Goal: Find specific page/section

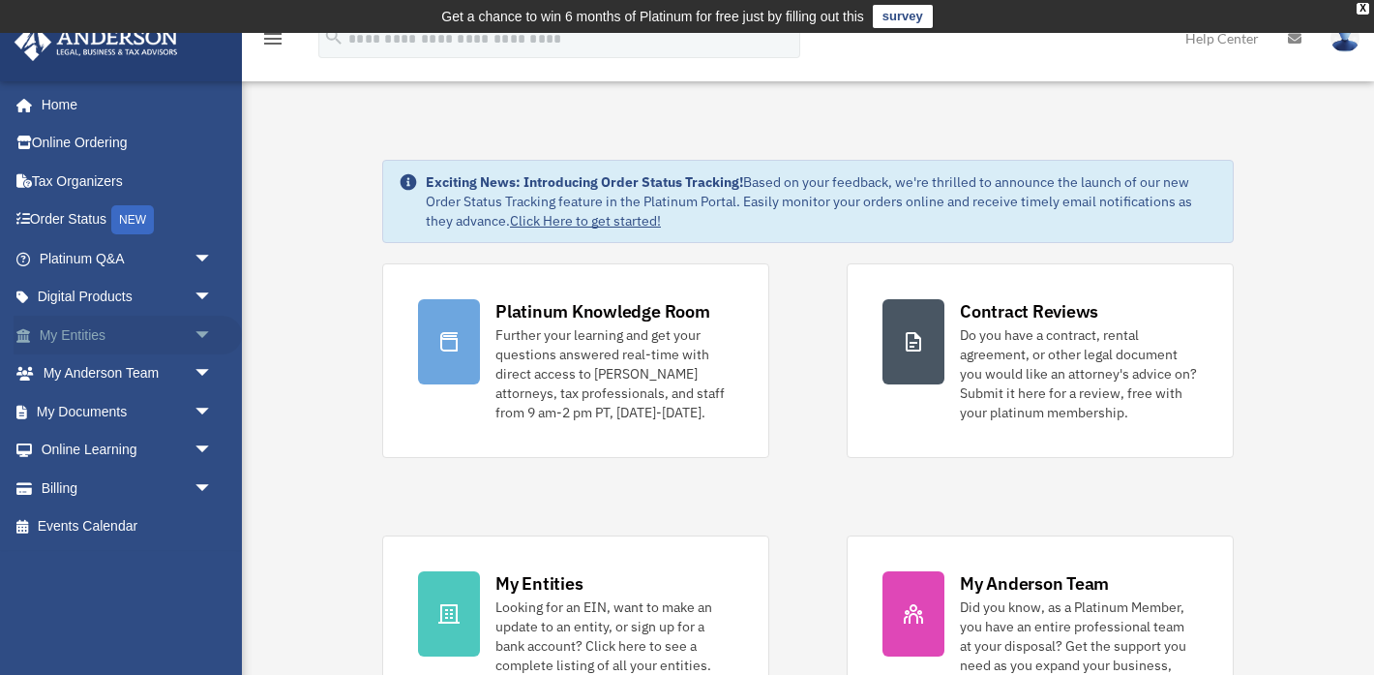
click at [121, 323] on link "My Entities arrow_drop_down" at bounding box center [128, 334] width 228 height 39
click at [86, 326] on link "My Entities arrow_drop_down" at bounding box center [128, 334] width 228 height 39
click at [202, 329] on span "arrow_drop_down" at bounding box center [213, 335] width 39 height 40
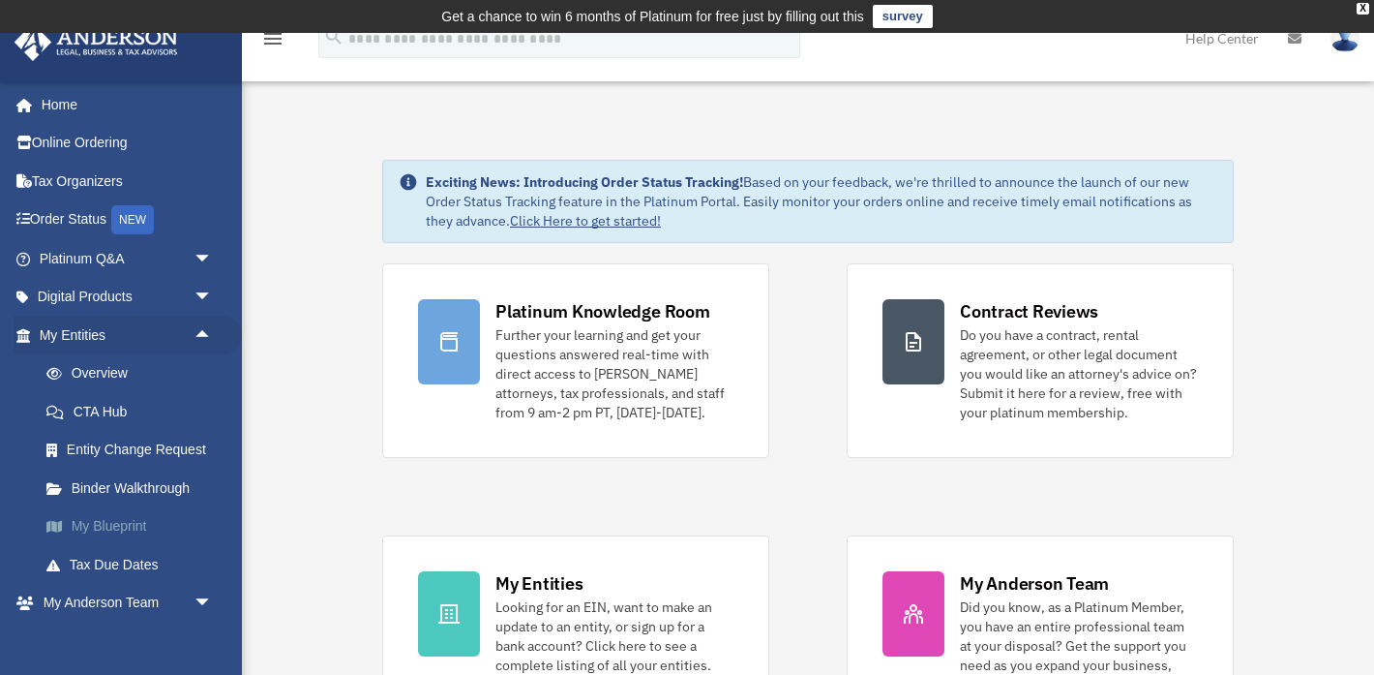
click at [85, 524] on link "My Blueprint" at bounding box center [134, 526] width 215 height 39
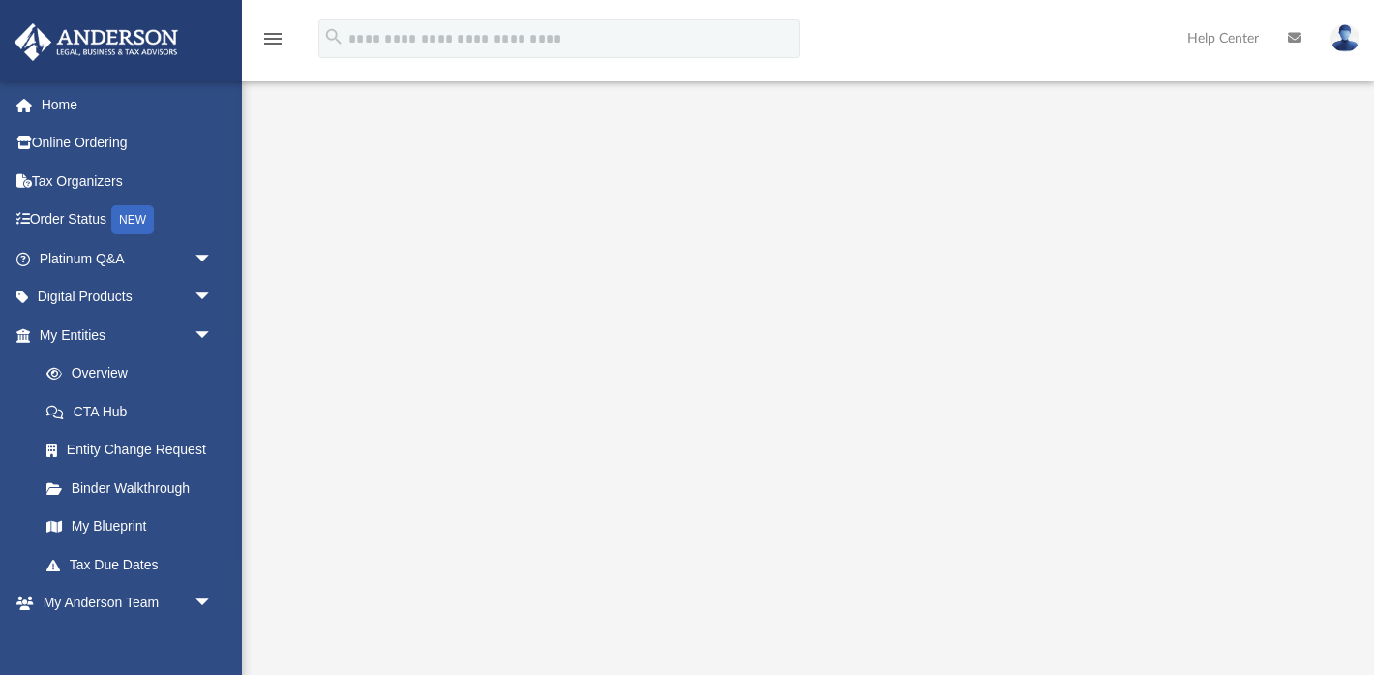
scroll to position [149, 0]
